Goal: Check status: Check status

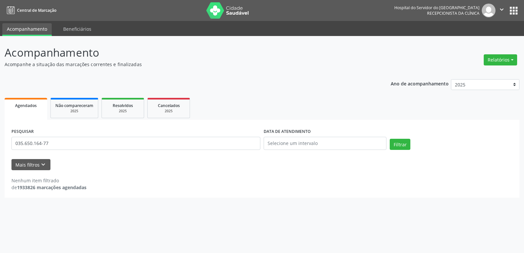
click at [50, 145] on input "035.650.164-77" at bounding box center [135, 143] width 249 height 13
type input "19345151400"
click at [405, 146] on button "Filtrar" at bounding box center [400, 144] width 21 height 11
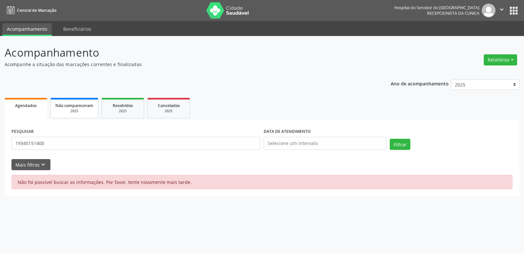
click at [86, 109] on div "2025" at bounding box center [74, 111] width 38 height 5
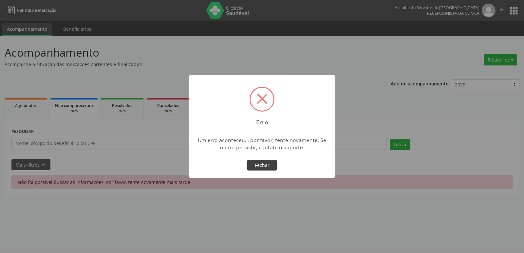
click at [264, 166] on button "Fechar" at bounding box center [261, 165] width 29 height 11
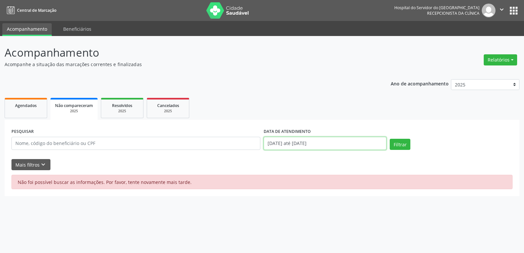
click at [316, 142] on input "[DATE] até [DATE]" at bounding box center [325, 143] width 123 height 13
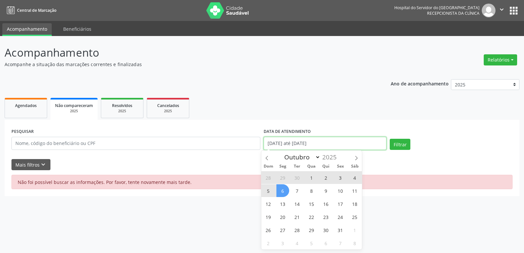
click at [316, 142] on input "[DATE] até [DATE]" at bounding box center [325, 143] width 123 height 13
select select "0"
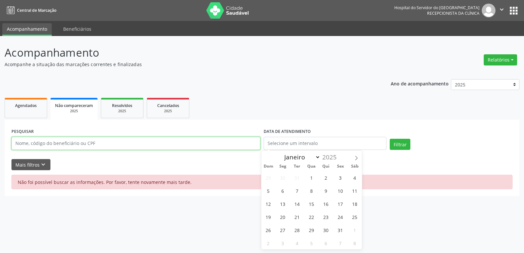
click at [82, 143] on input "text" at bounding box center [135, 143] width 249 height 13
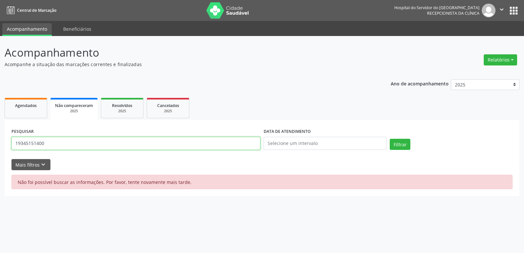
click at [61, 147] on input "19345151400" at bounding box center [135, 143] width 249 height 13
click at [403, 143] on button "Filtrar" at bounding box center [400, 144] width 21 height 11
click at [44, 145] on input "19345151400" at bounding box center [135, 143] width 249 height 13
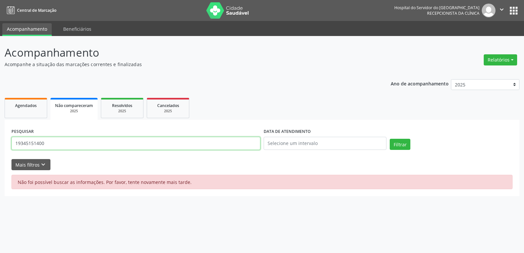
click at [44, 145] on input "19345151400" at bounding box center [135, 143] width 249 height 13
type input "[PERSON_NAME]"
click at [400, 144] on button "Filtrar" at bounding box center [400, 144] width 21 height 11
click at [19, 108] on span "Agendados" at bounding box center [26, 106] width 22 height 6
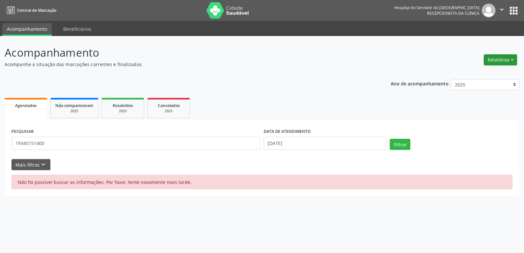
click at [504, 59] on button "Relatórios" at bounding box center [500, 59] width 33 height 11
click at [480, 73] on link "Agendamentos" at bounding box center [482, 73] width 70 height 9
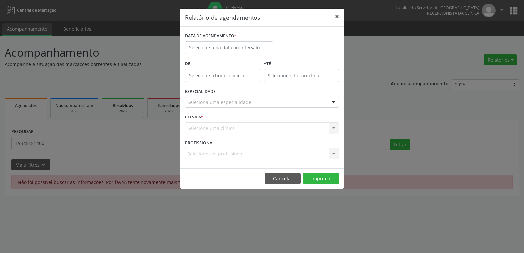
click at [336, 14] on button "×" at bounding box center [337, 17] width 13 height 16
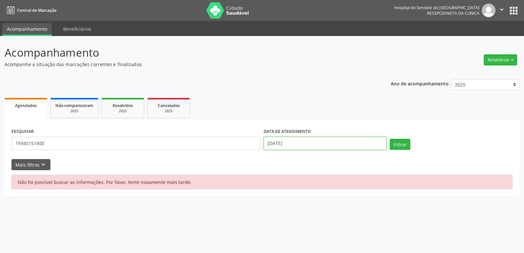
click at [288, 146] on input "[DATE]" at bounding box center [325, 143] width 123 height 13
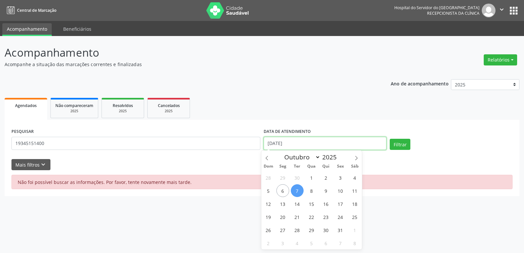
click at [288, 146] on input "[DATE]" at bounding box center [325, 143] width 123 height 13
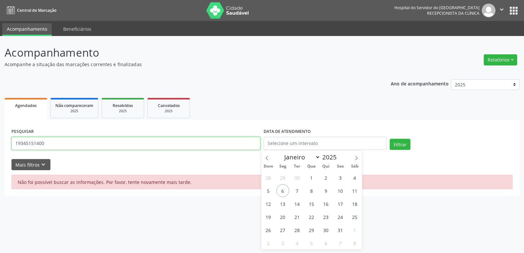
click at [67, 147] on input "19345151400" at bounding box center [135, 143] width 249 height 13
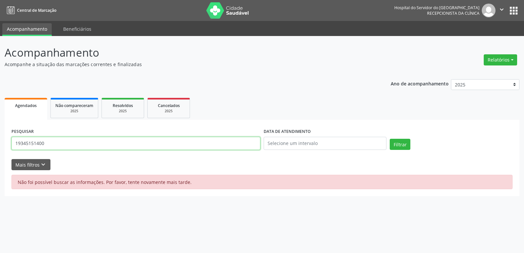
click at [67, 147] on input "19345151400" at bounding box center [135, 143] width 249 height 13
click at [402, 145] on button "Filtrar" at bounding box center [400, 144] width 21 height 11
click at [404, 146] on button "Filtrar" at bounding box center [400, 144] width 21 height 11
click at [403, 146] on button "Filtrar" at bounding box center [400, 144] width 21 height 11
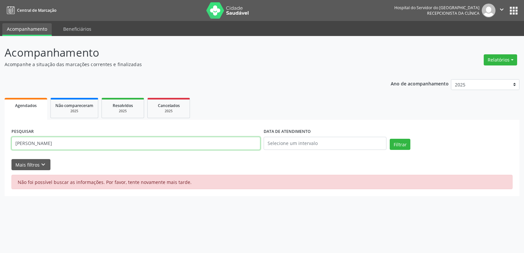
click at [74, 146] on input "[PERSON_NAME]" at bounding box center [135, 143] width 249 height 13
type input "[PERSON_NAME]"
